Goal: Task Accomplishment & Management: Manage account settings

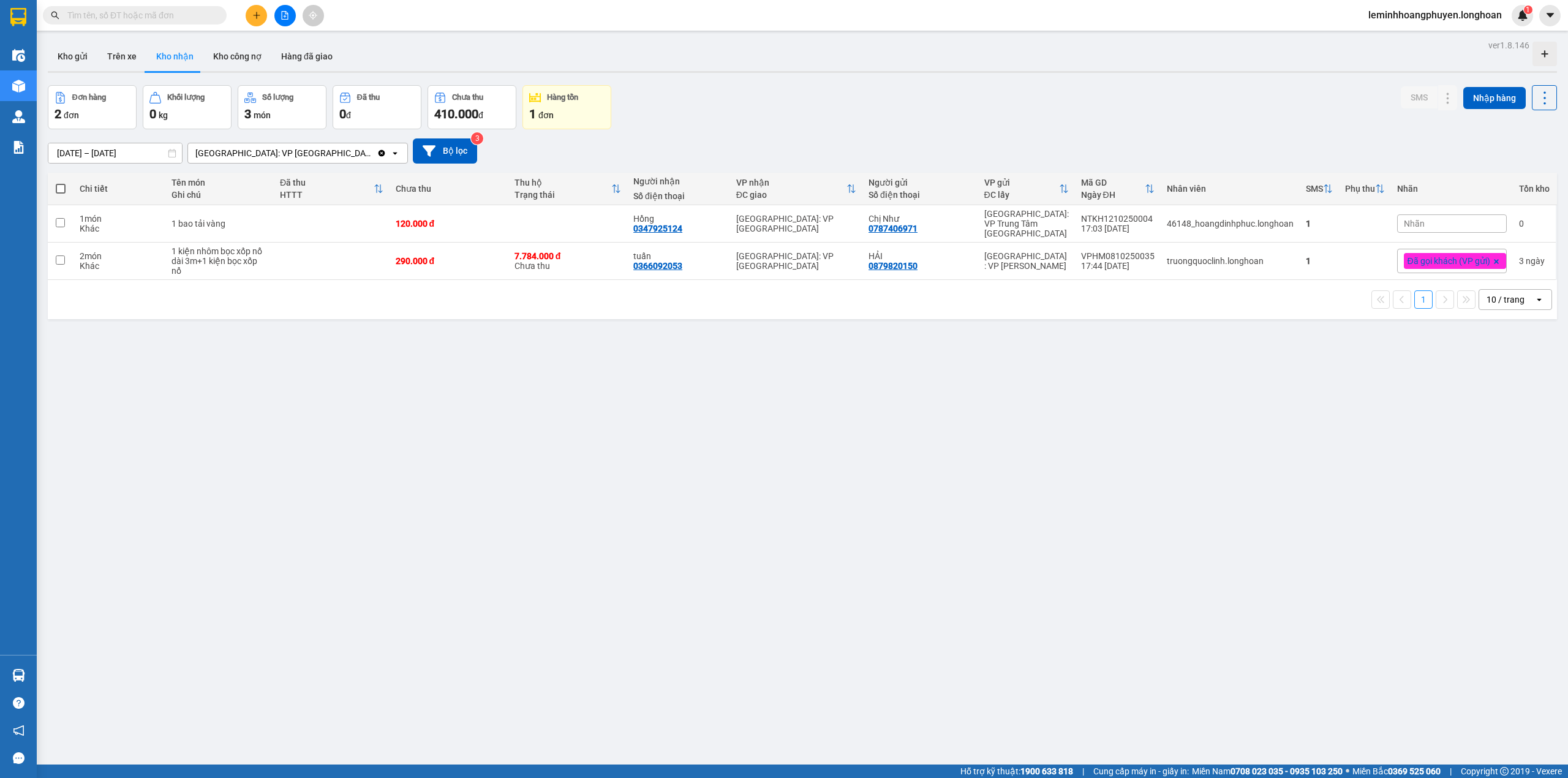
scroll to position [56, 0]
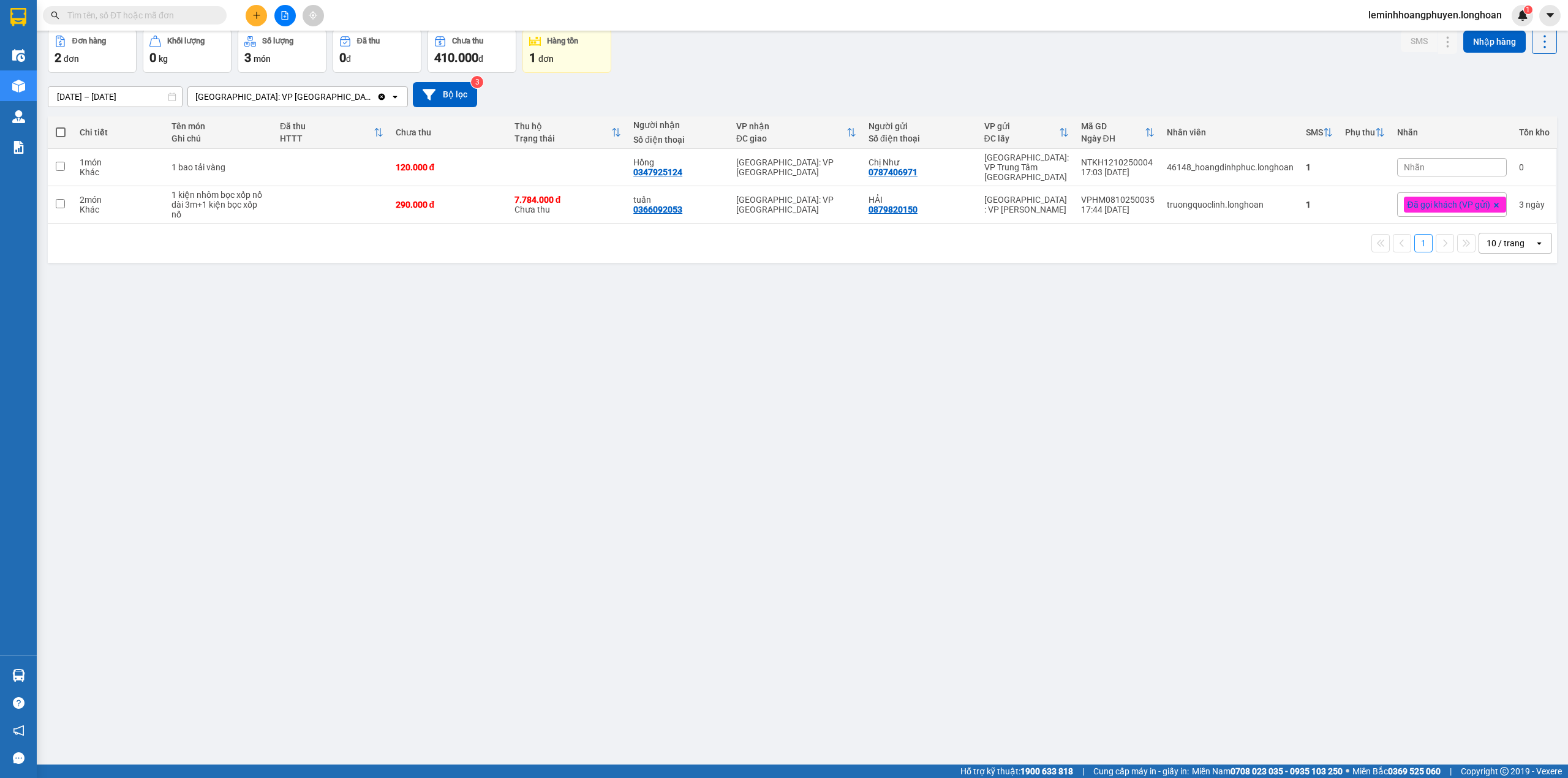
click at [157, 8] on span at bounding box center [135, 15] width 184 height 18
click at [141, 14] on input "text" at bounding box center [140, 15] width 145 height 14
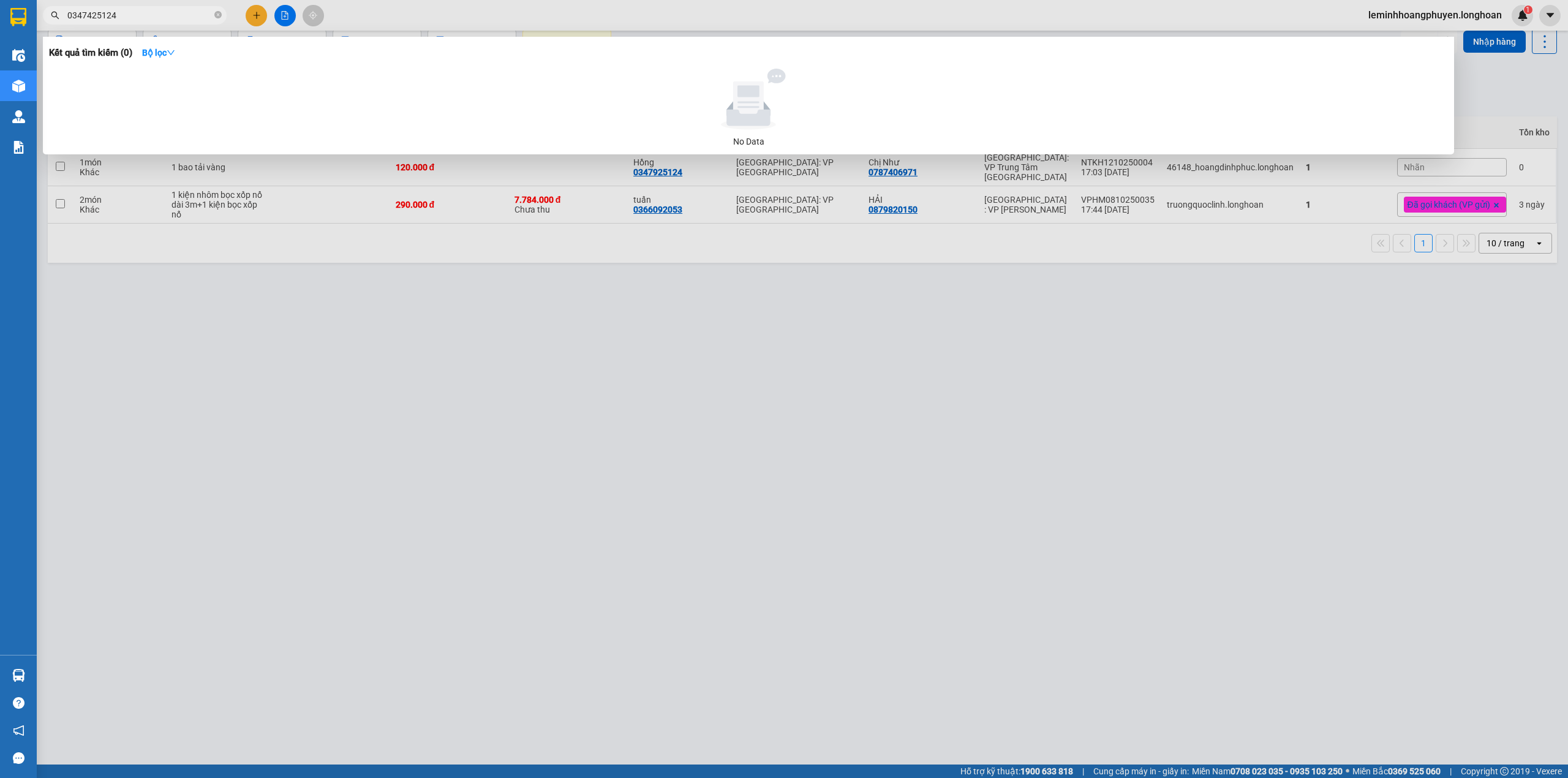
type input "0347425124"
click at [266, 263] on div at bounding box center [784, 389] width 1568 height 778
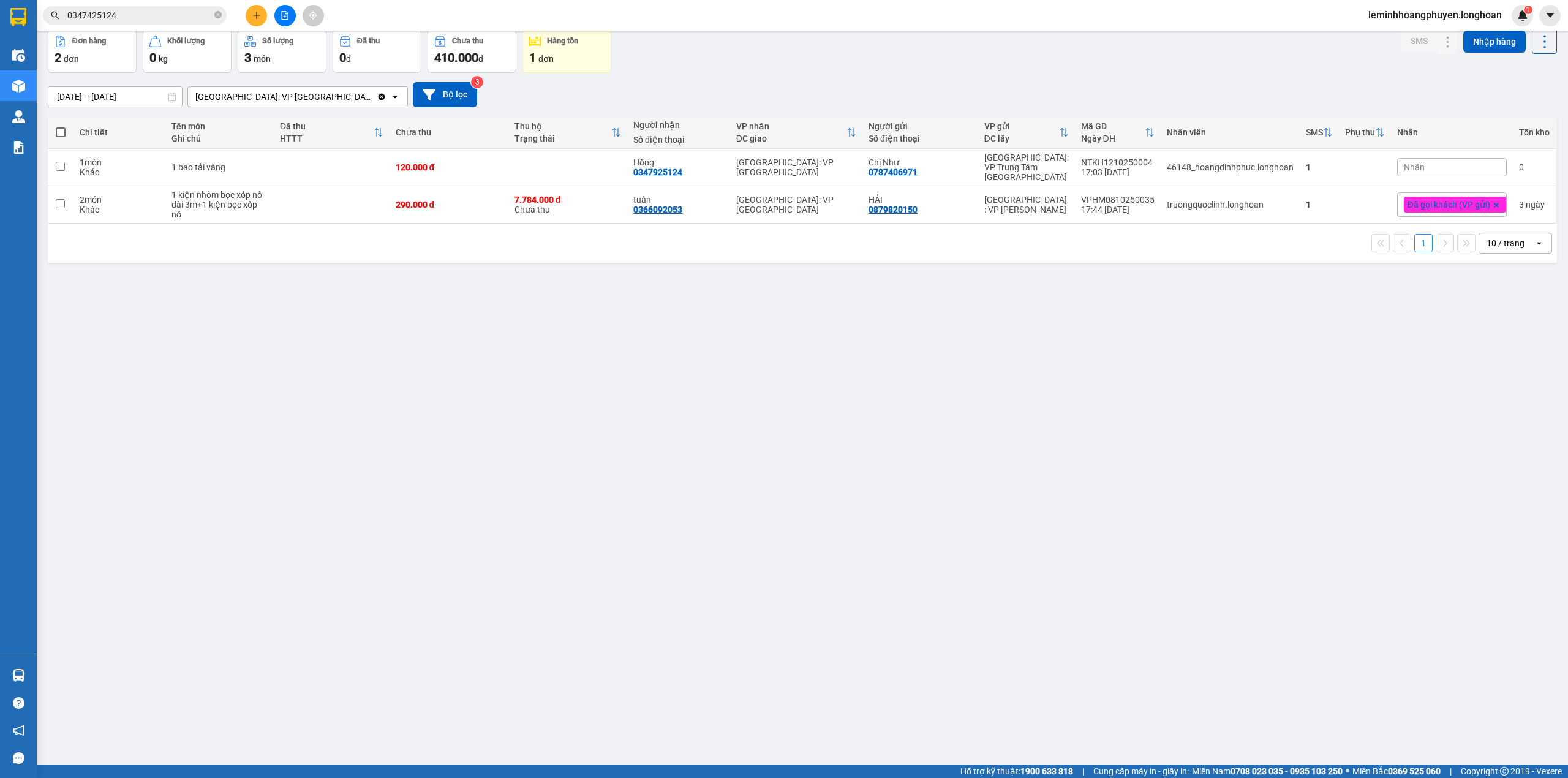
click at [356, 422] on div "ver 1.8.146 Kho gửi Trên xe Kho nhận Kho công nợ Hàng đã giao Đơn hàng 2 đơn Kh…" at bounding box center [802, 369] width 1519 height 778
click at [1439, 162] on button at bounding box center [1448, 167] width 17 height 21
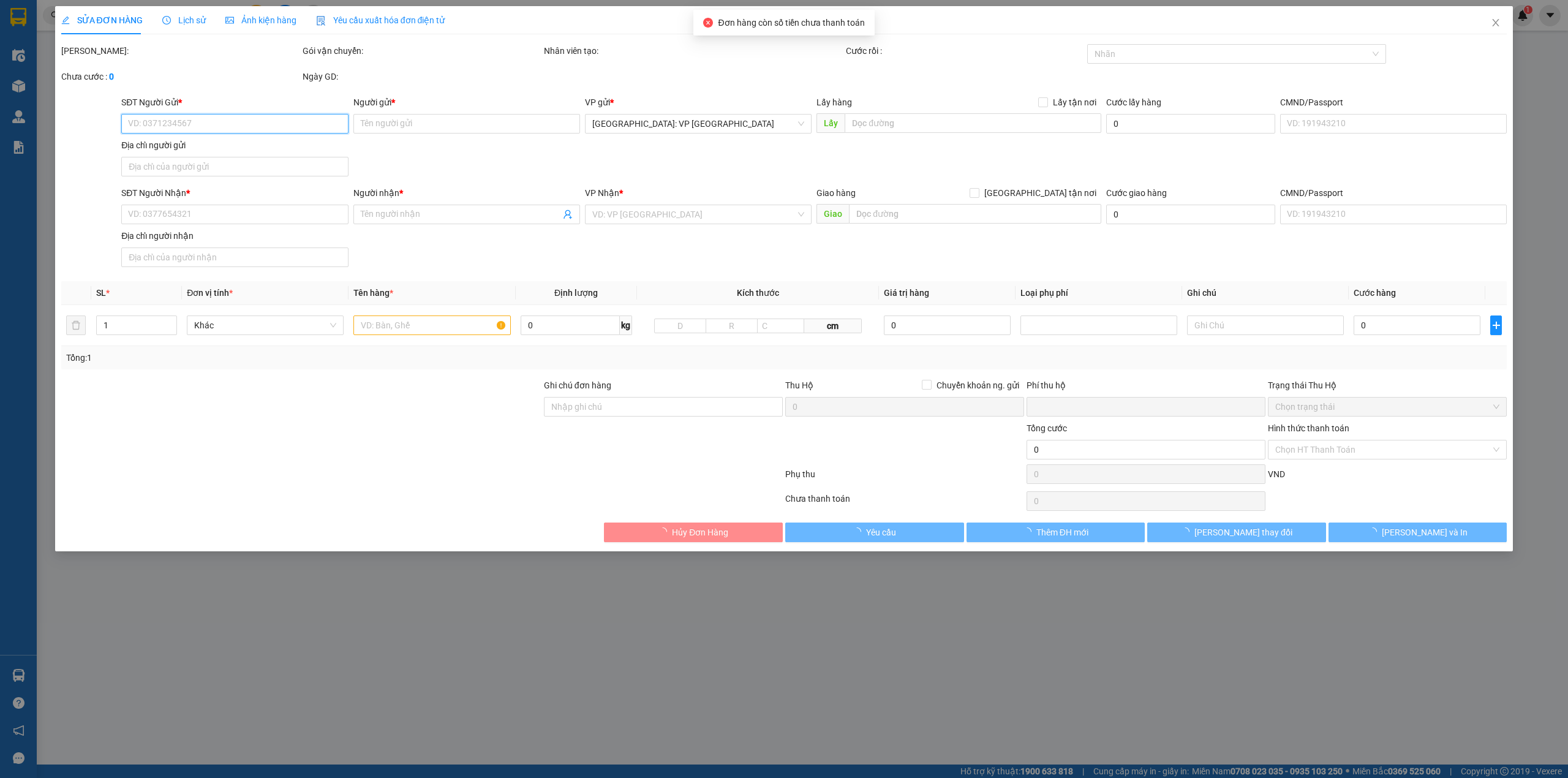
type input "0787406971"
type input "Chị Như"
type input "0347925124"
type input "Hồng"
type input "0"
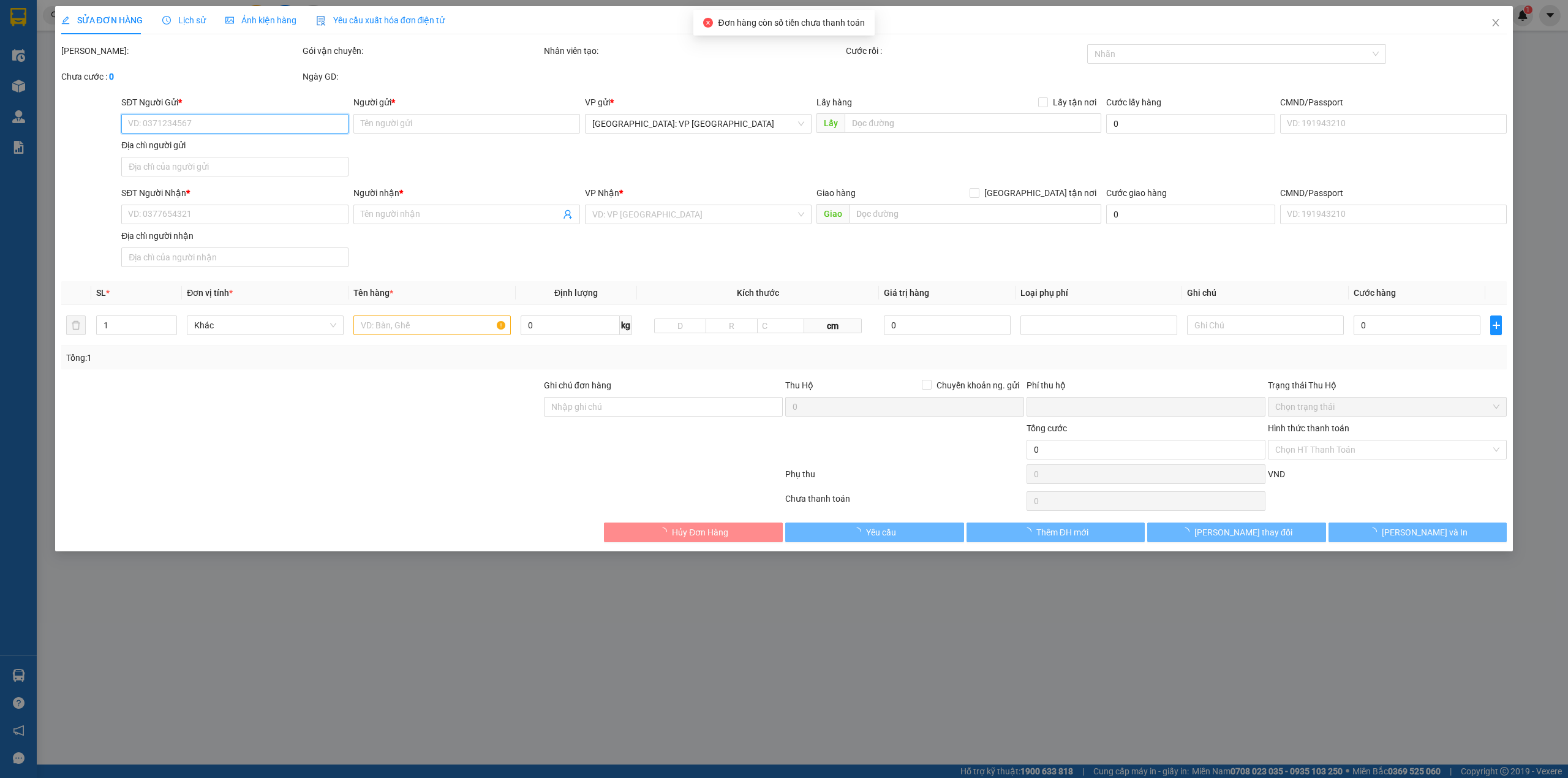
type input "120.000"
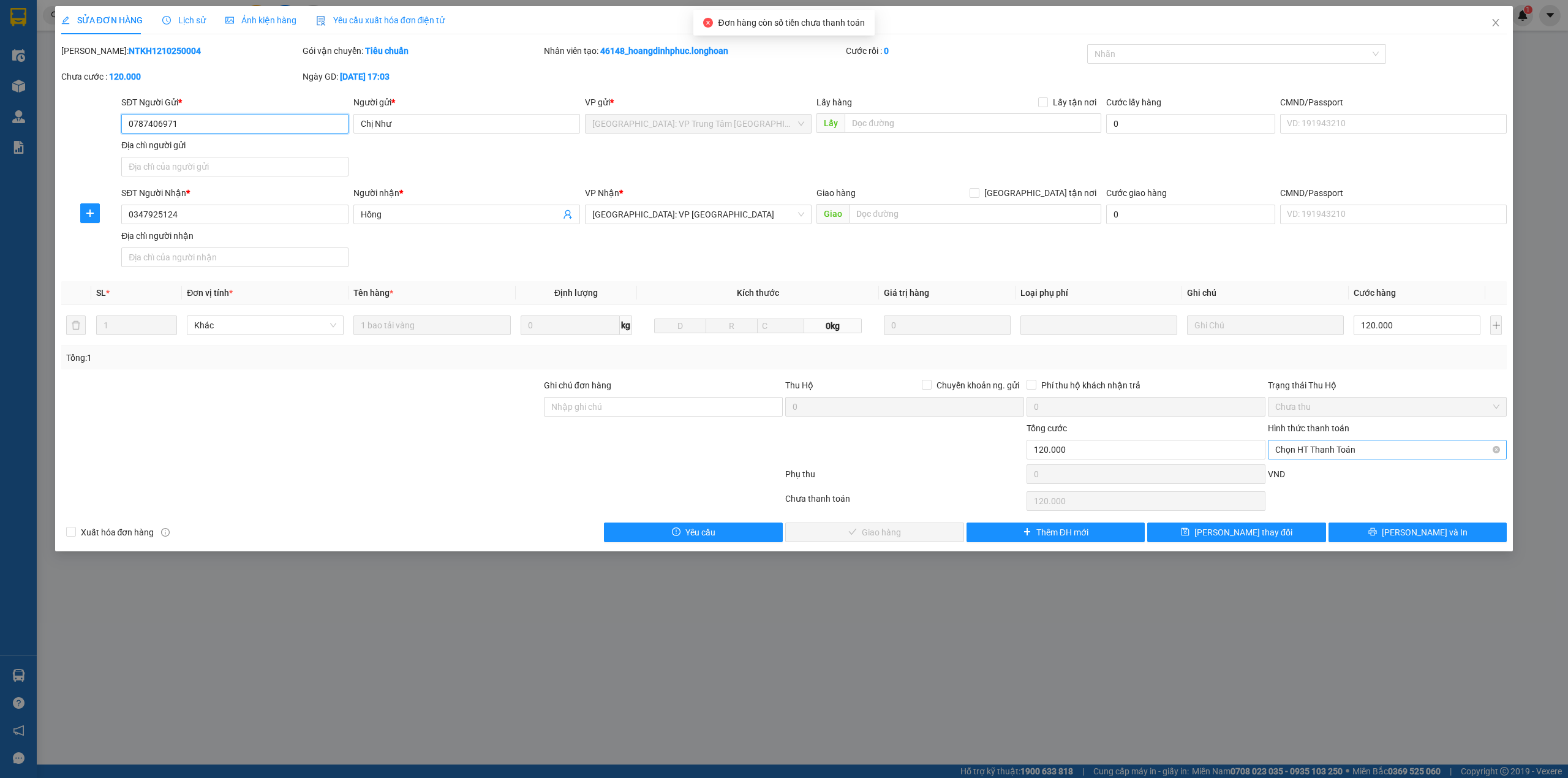
click at [1411, 452] on span "Chọn HT Thanh Toán" at bounding box center [1387, 450] width 224 height 18
click at [1341, 480] on div "Tại văn phòng" at bounding box center [1387, 477] width 224 height 14
type input "0"
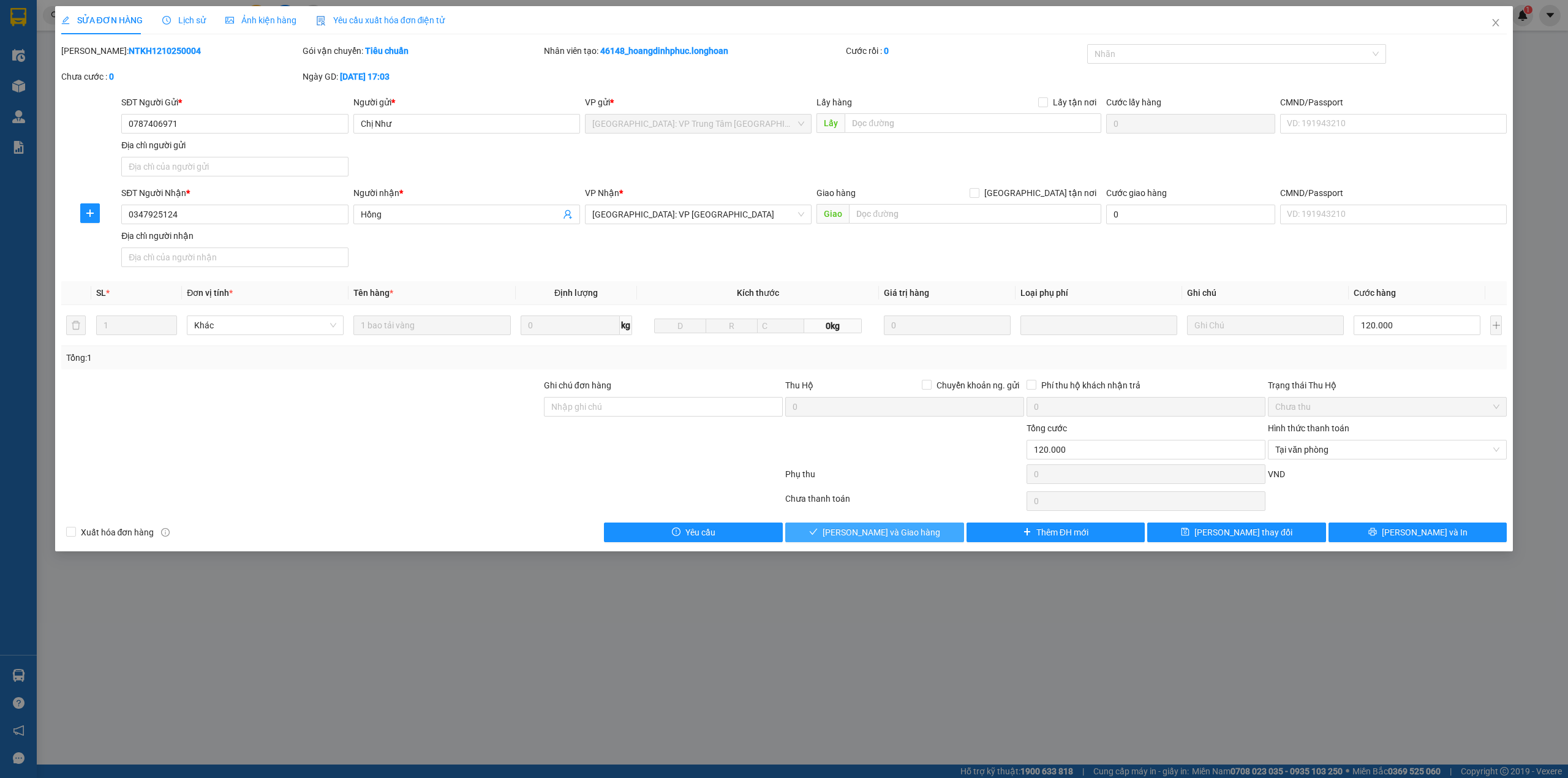
click at [919, 533] on button "[PERSON_NAME] và Giao hàng" at bounding box center [874, 533] width 179 height 20
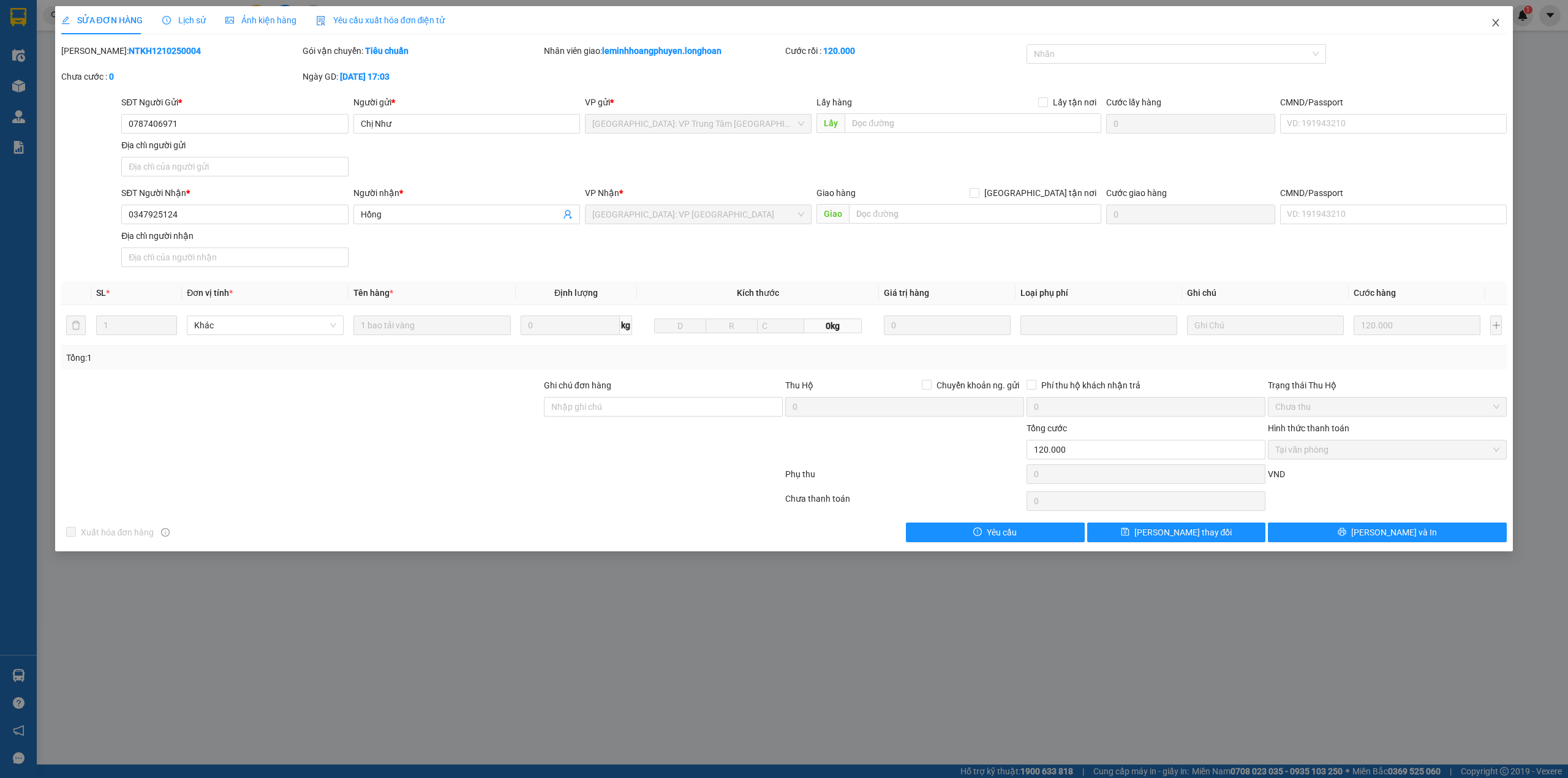
click at [1493, 30] on span "Close" at bounding box center [1495, 23] width 34 height 34
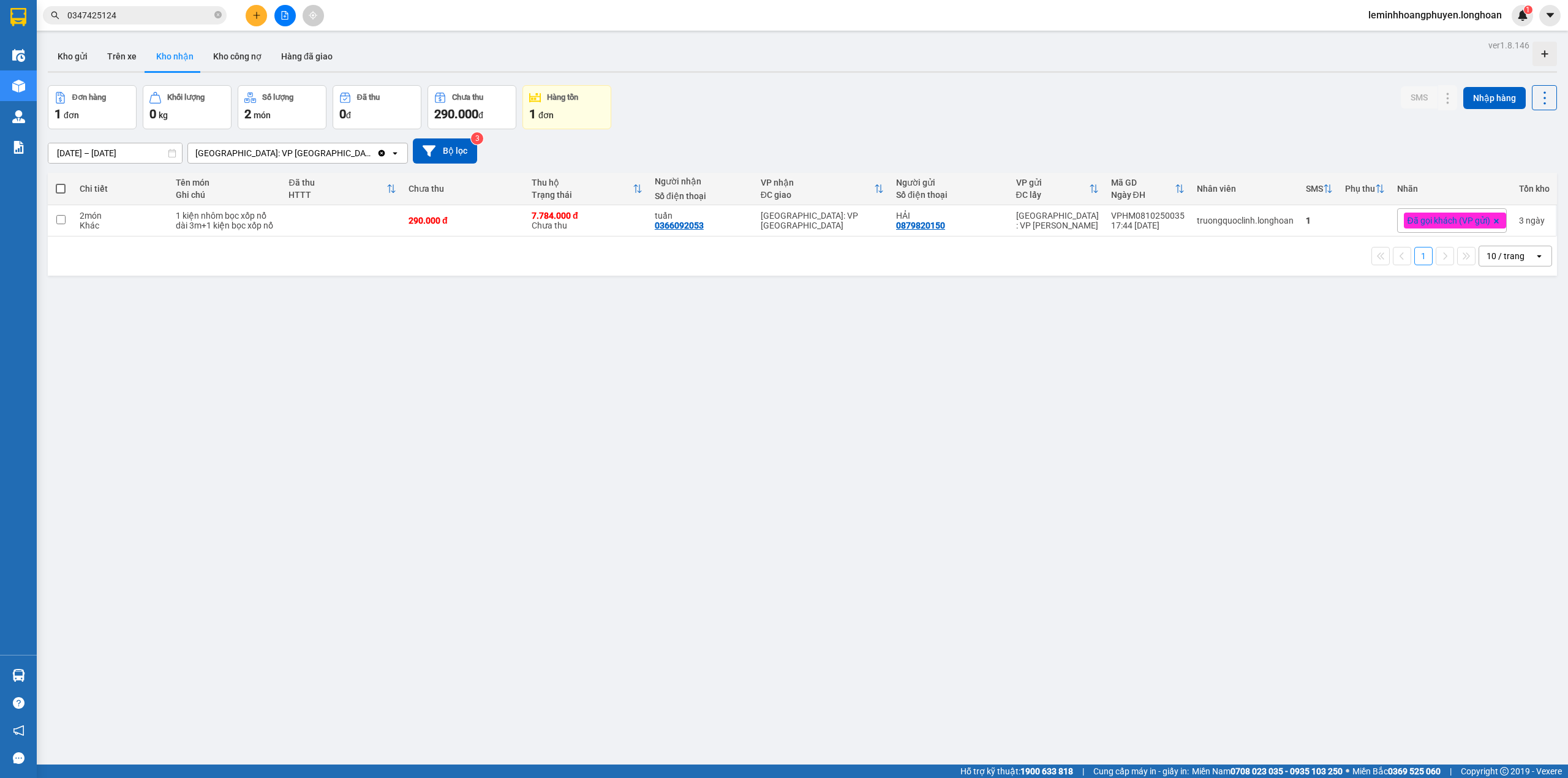
click at [383, 457] on div "ver 1.8.146 Kho gửi Trên xe Kho nhận Kho công nợ Hàng đã giao Đơn hàng 1 đơn Kh…" at bounding box center [802, 426] width 1519 height 778
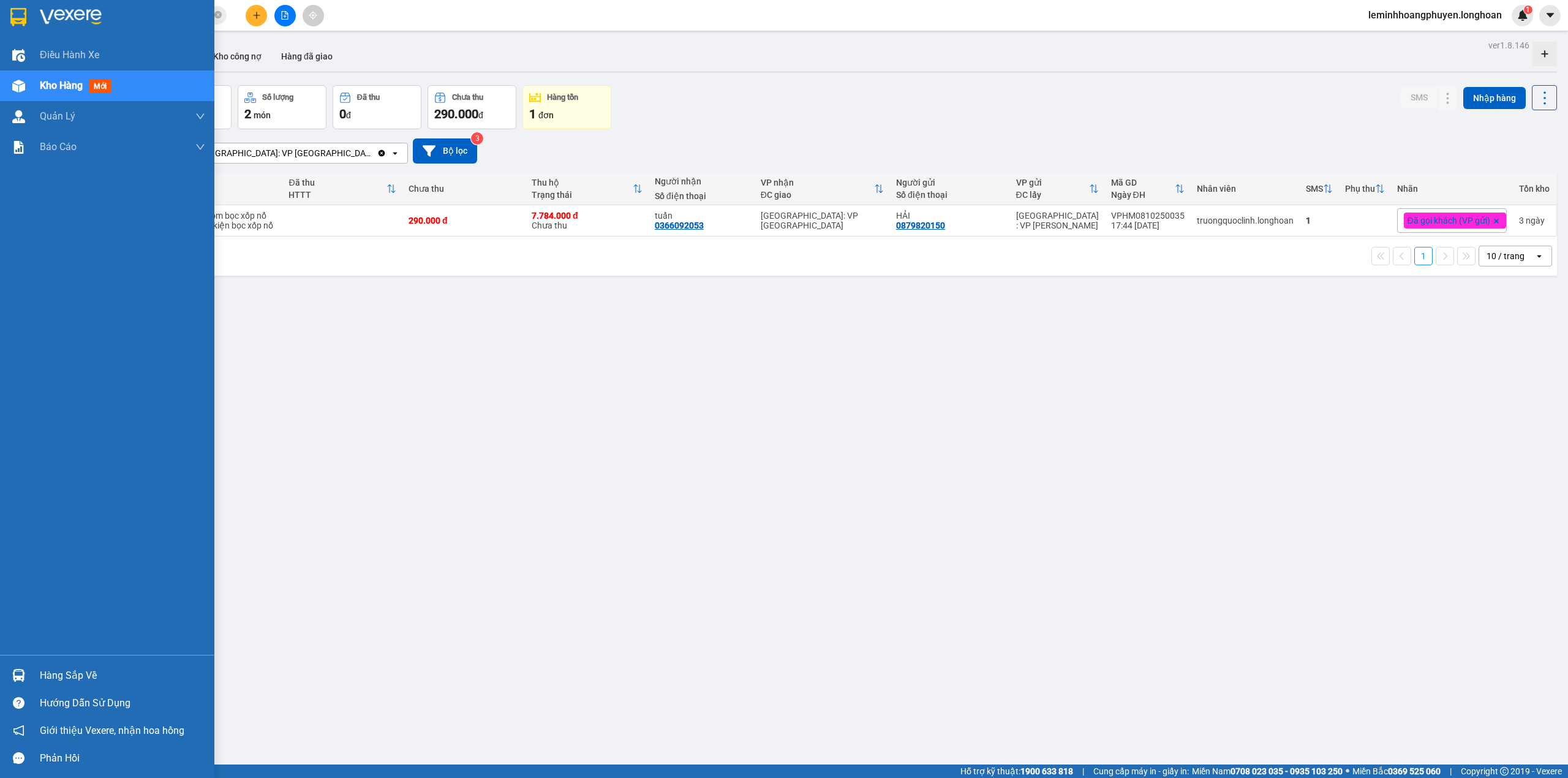
click at [21, 674] on img at bounding box center [18, 675] width 13 height 13
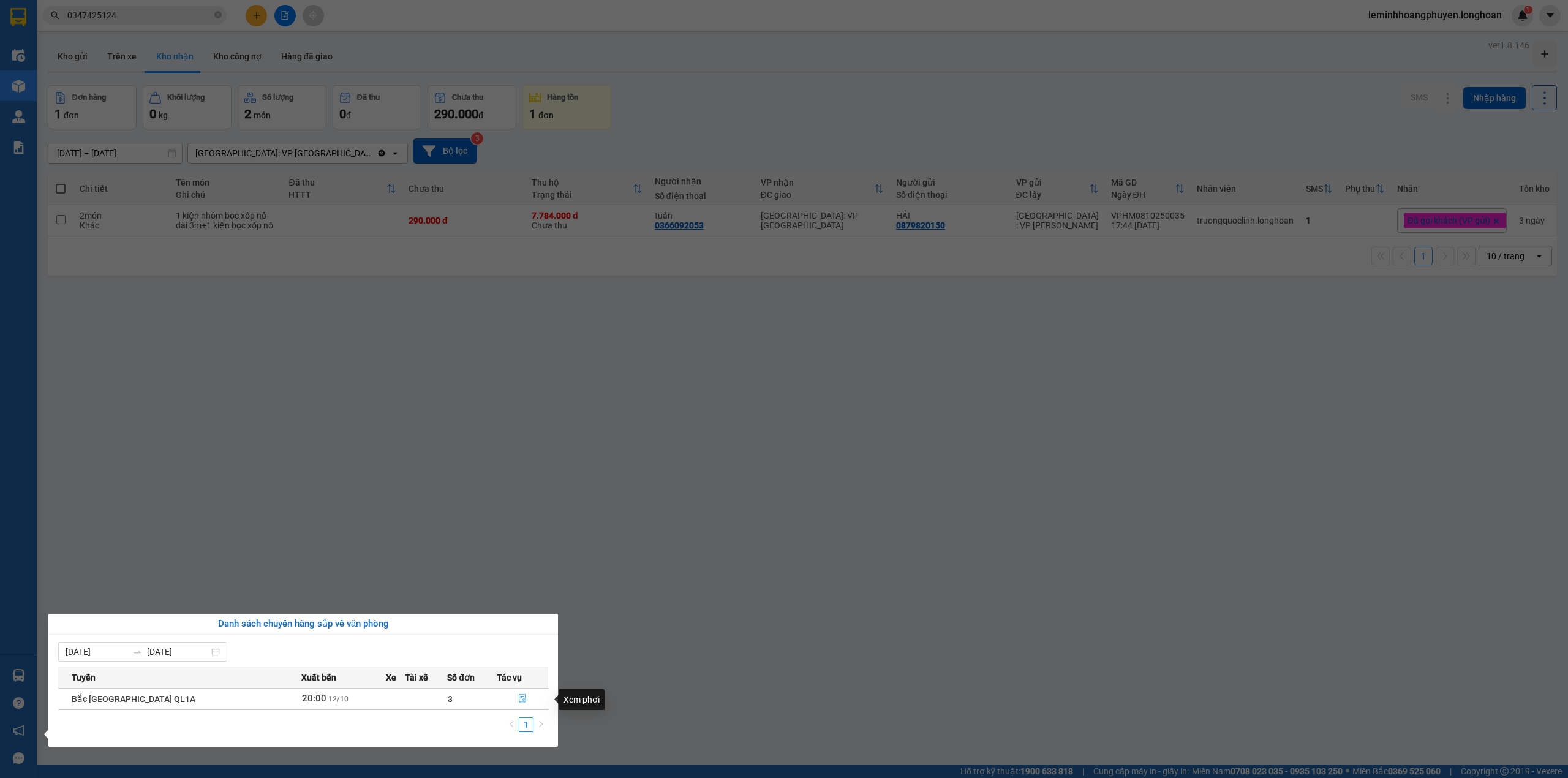
click at [510, 694] on button "button" at bounding box center [523, 700] width 51 height 20
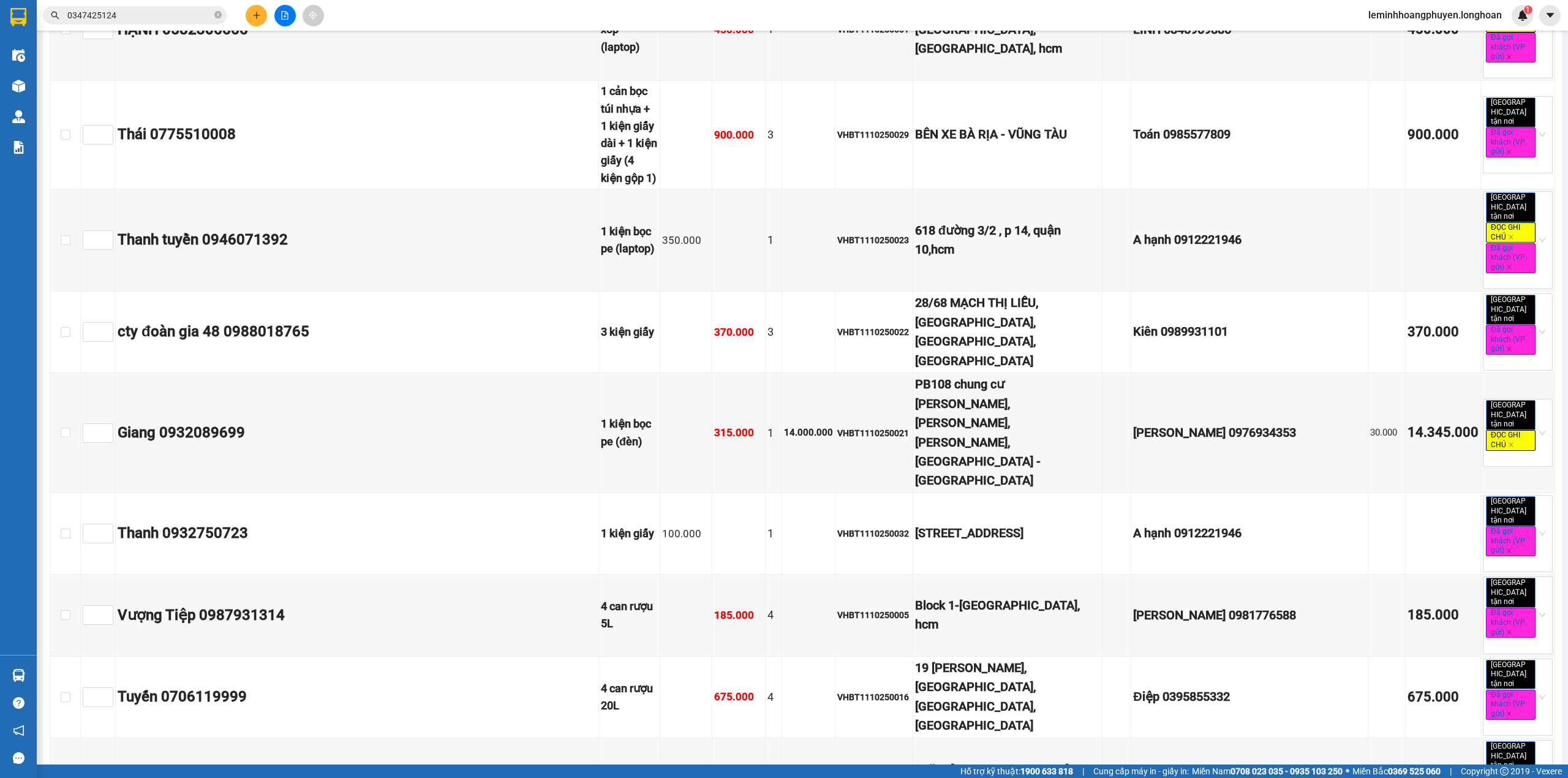
scroll to position [7354, 0]
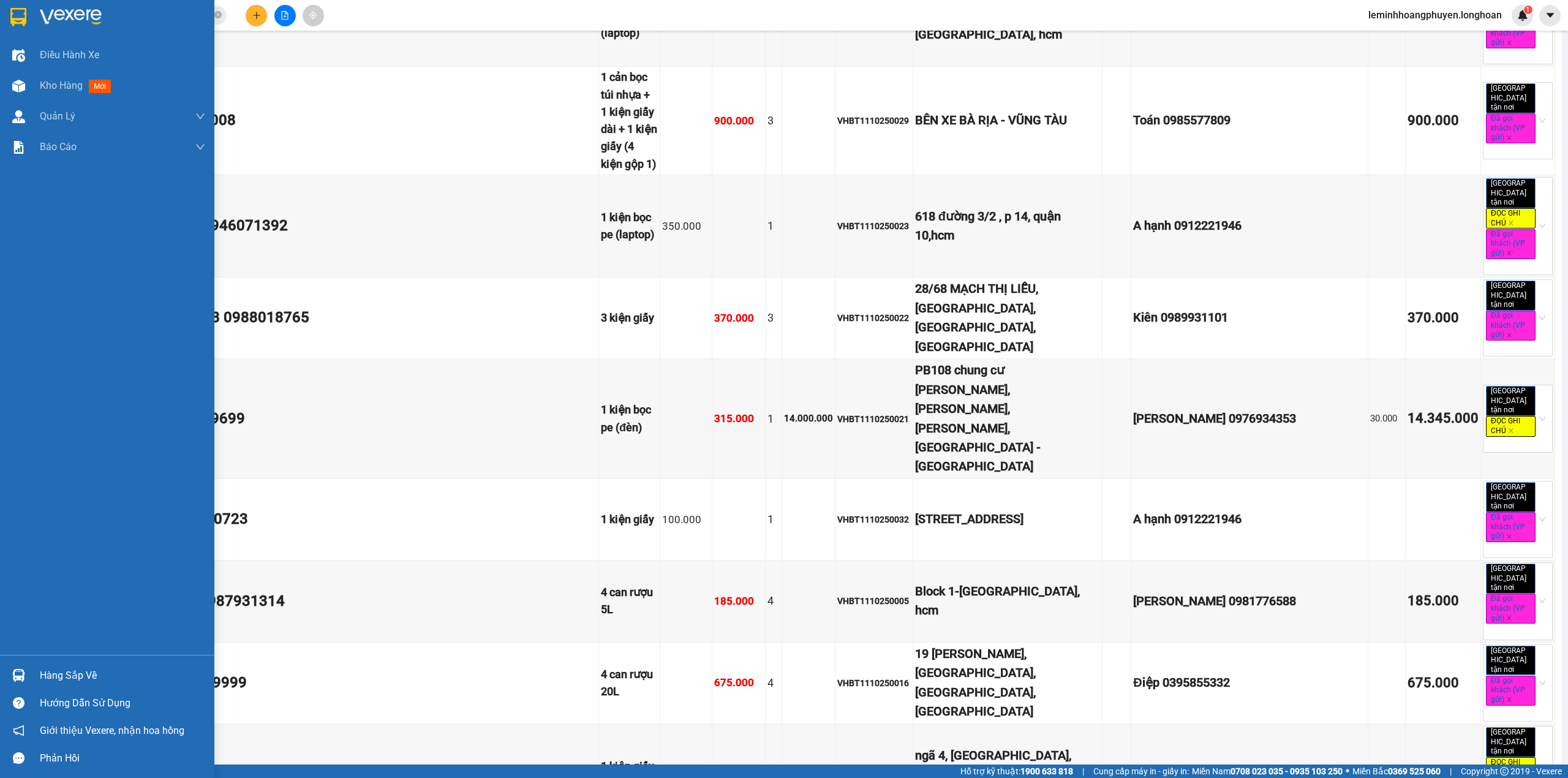
click at [33, 15] on div at bounding box center [107, 20] width 215 height 40
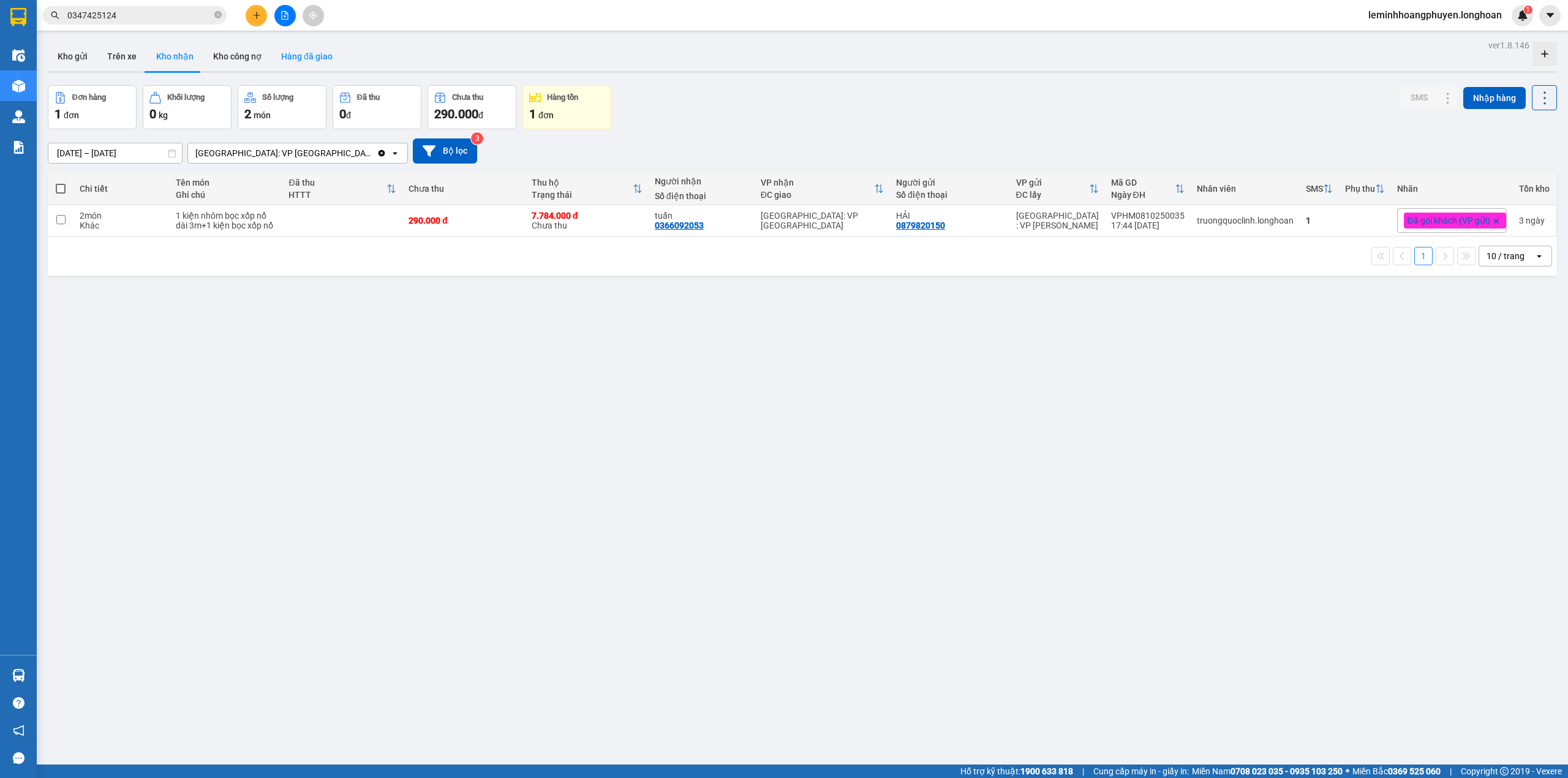
click at [305, 55] on button "Hàng đã giao" at bounding box center [307, 56] width 71 height 30
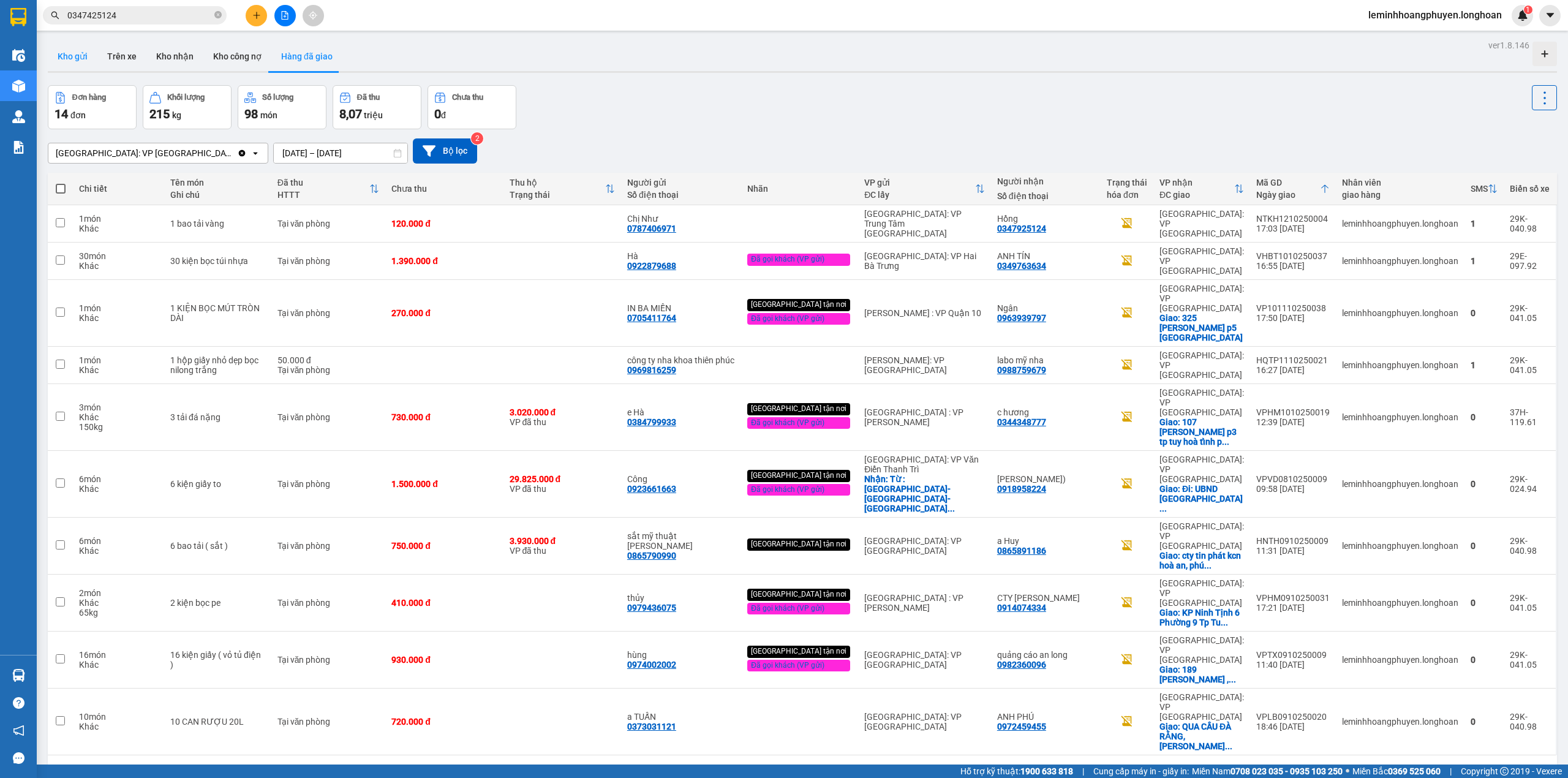
click at [79, 54] on button "Kho gửi" at bounding box center [72, 56] width 49 height 30
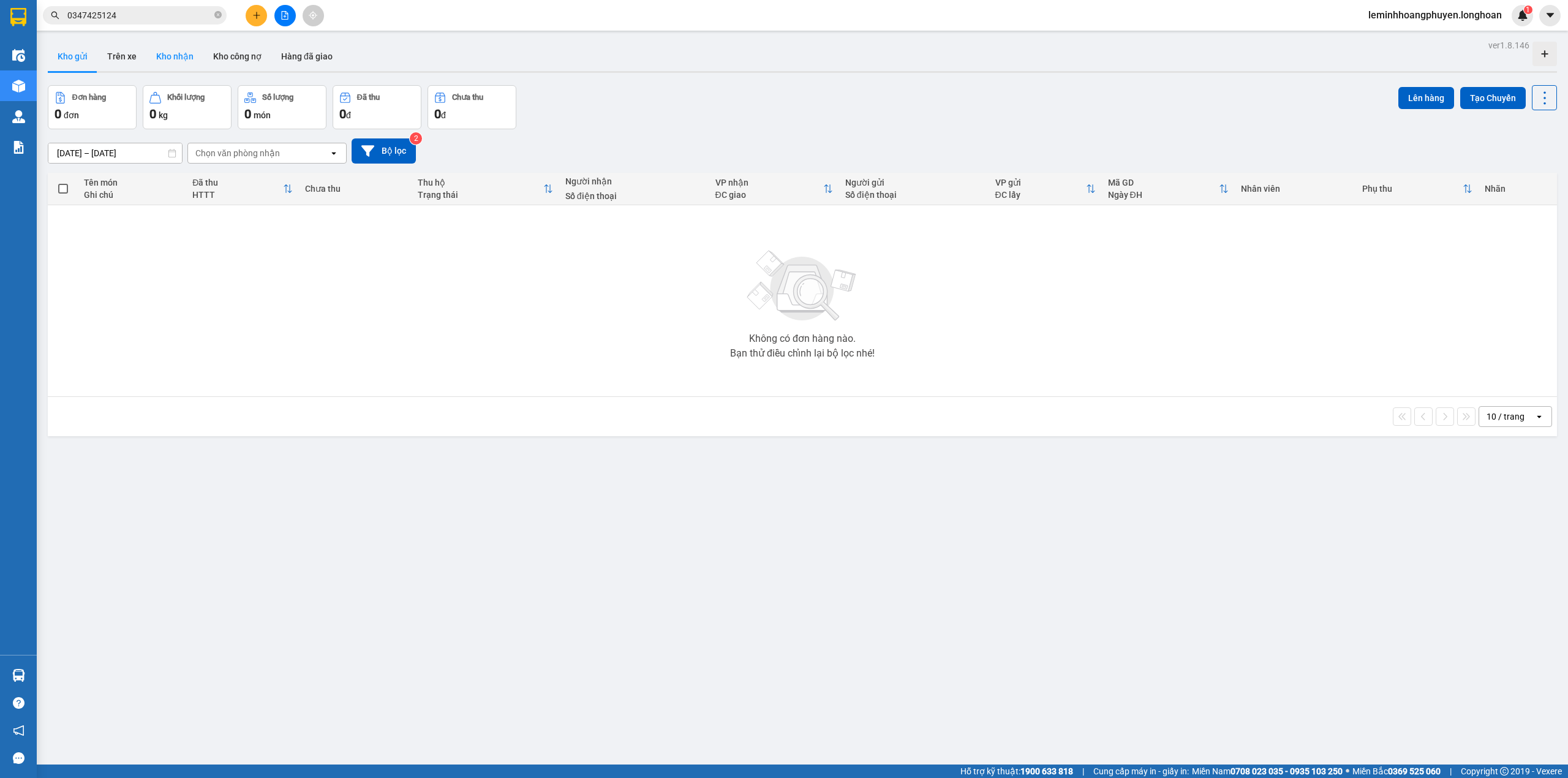
click at [164, 47] on button "Kho nhận" at bounding box center [174, 56] width 57 height 30
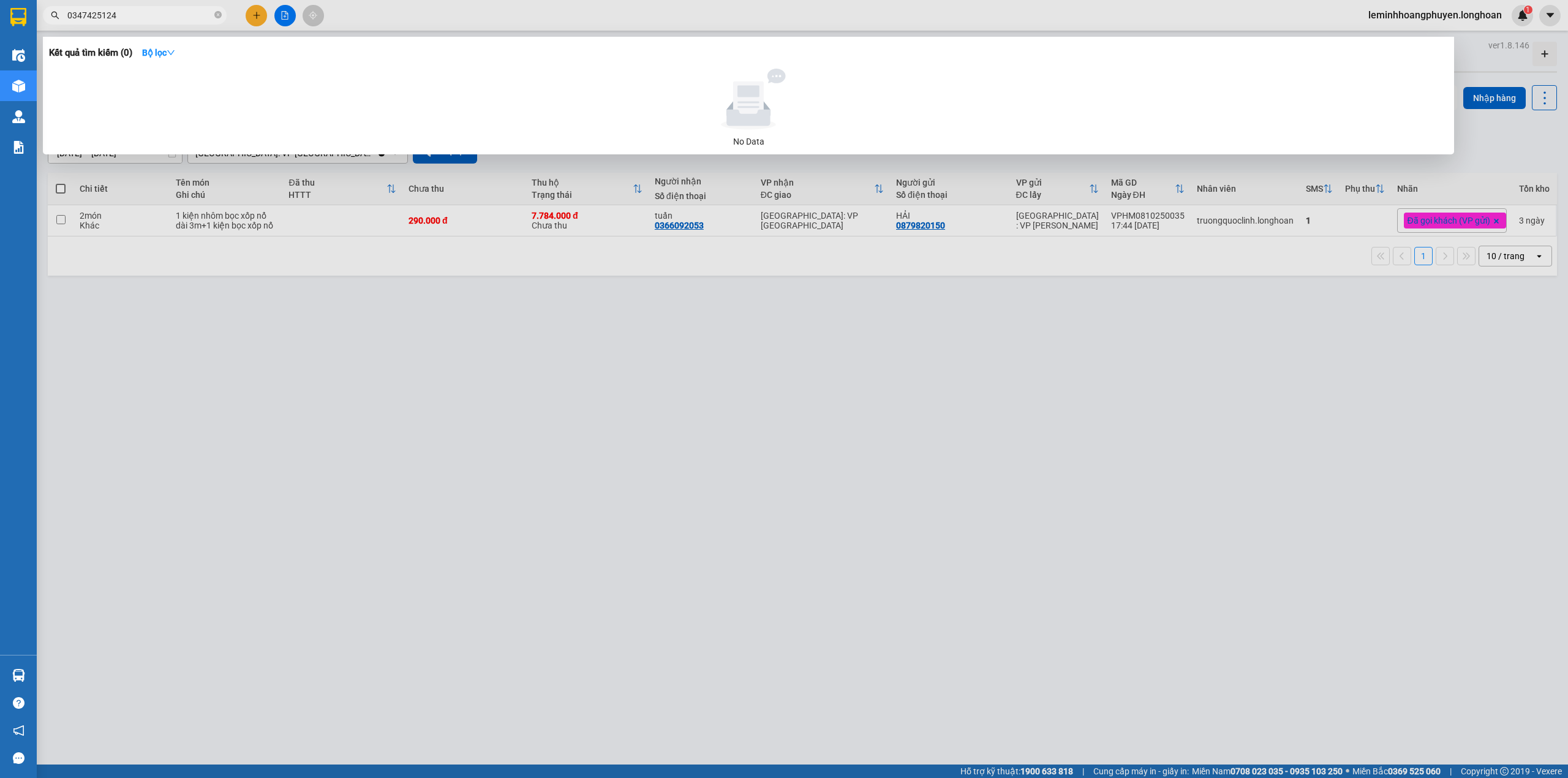
click at [224, 14] on span "0347425124" at bounding box center [135, 15] width 184 height 18
click at [218, 12] on icon "close-circle" at bounding box center [218, 14] width 8 height 8
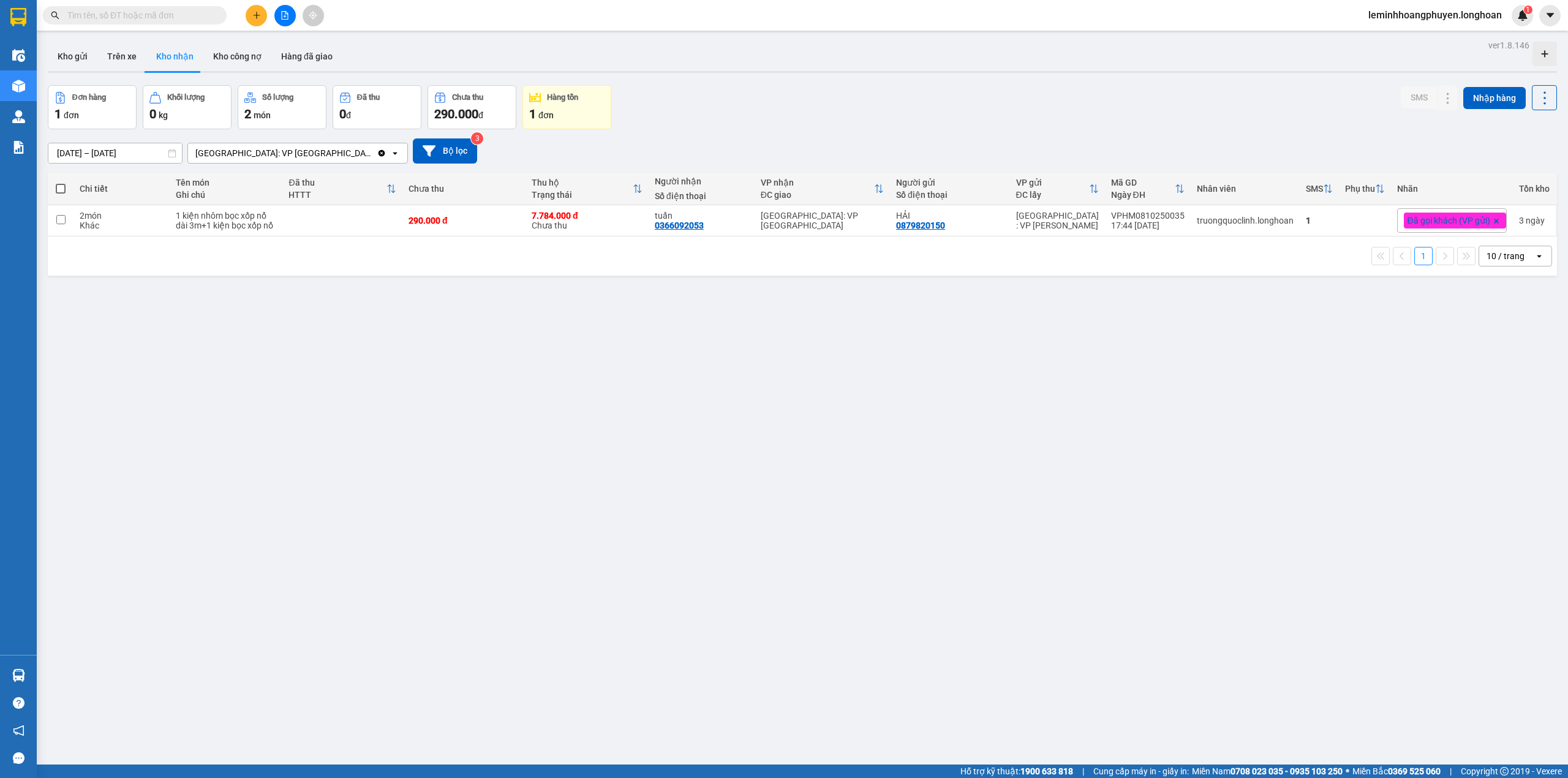
drag, startPoint x: 383, startPoint y: 439, endPoint x: 224, endPoint y: 251, distance: 246.2
click at [380, 428] on div "ver 1.8.146 Kho gửi Trên xe Kho nhận Kho công nợ Hàng đã giao Đơn hàng 1 đơn Kh…" at bounding box center [802, 426] width 1519 height 778
click at [81, 64] on button "Kho gửi" at bounding box center [72, 56] width 49 height 30
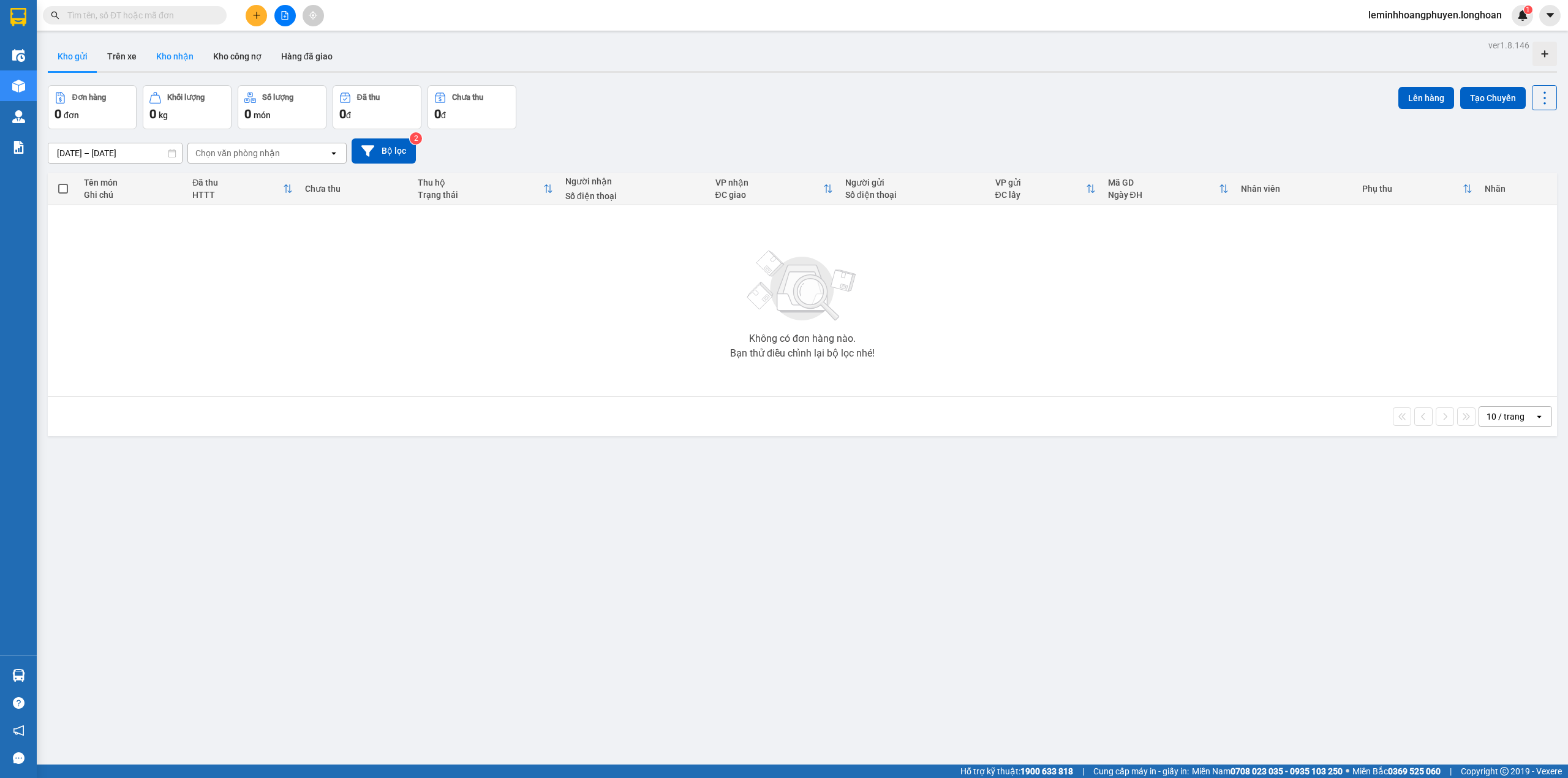
click at [187, 59] on button "Kho nhận" at bounding box center [174, 56] width 57 height 30
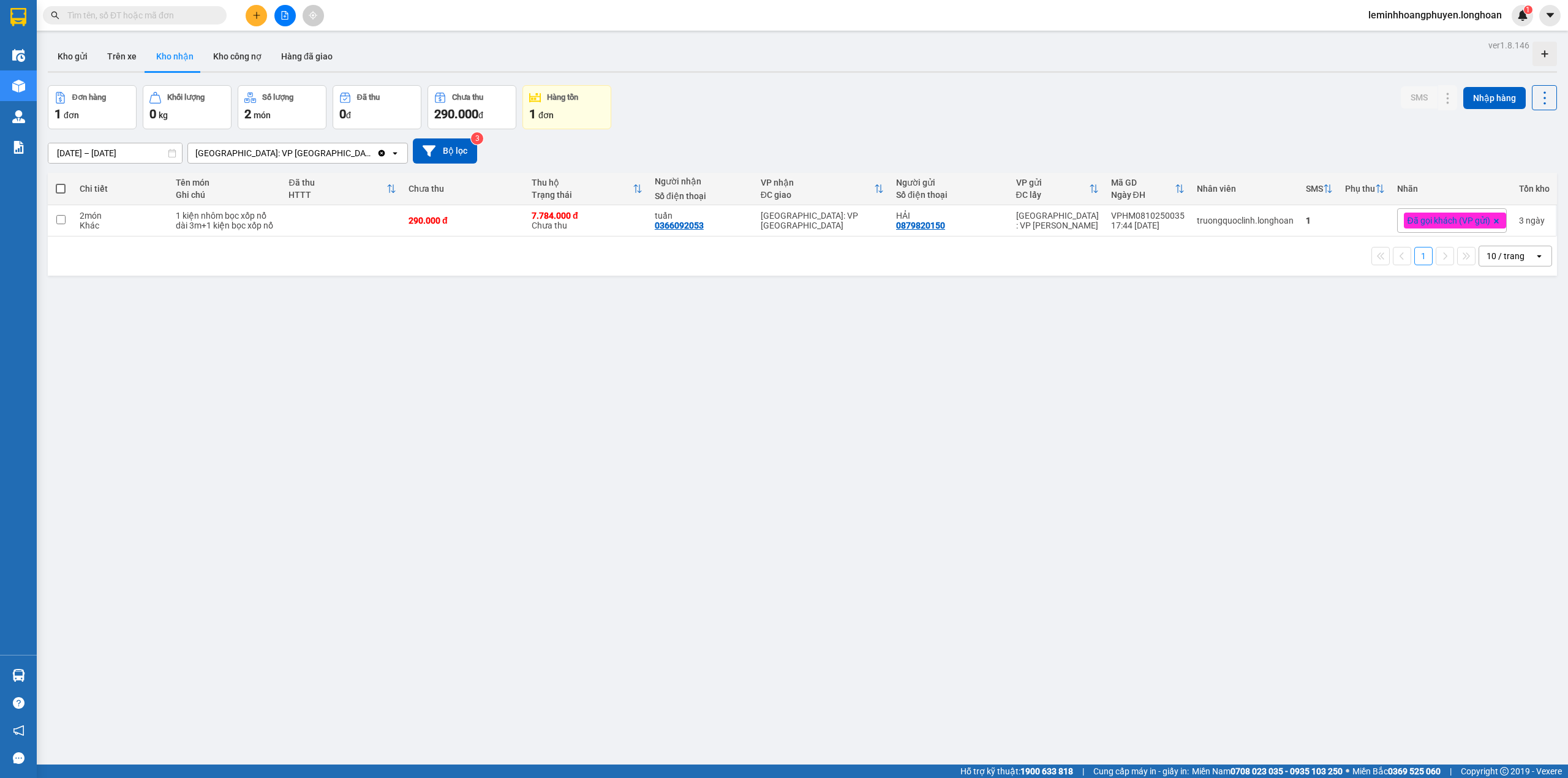
click at [199, 20] on input "text" at bounding box center [140, 15] width 145 height 14
